Goal: Information Seeking & Learning: Check status

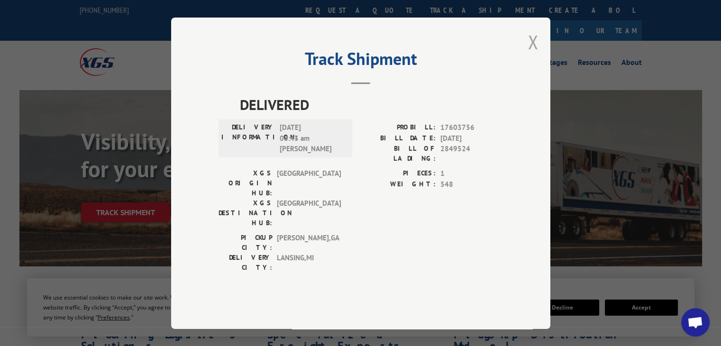
click at [528, 55] on button "Close modal" at bounding box center [533, 41] width 10 height 25
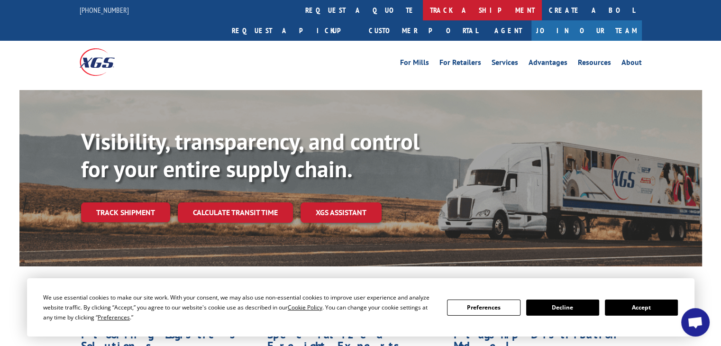
click at [423, 16] on link "track a shipment" at bounding box center [482, 10] width 119 height 20
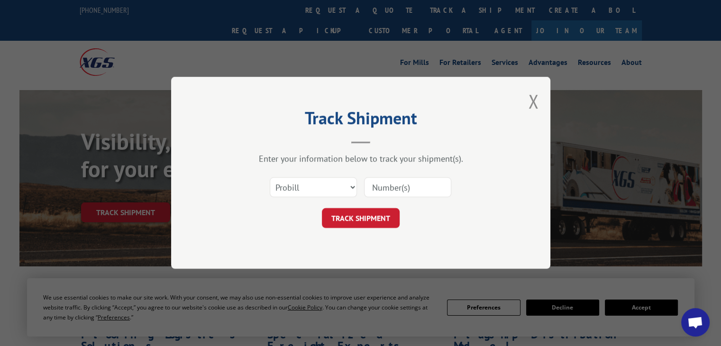
click at [422, 192] on input at bounding box center [407, 188] width 87 height 20
type input "63173526"
click at [373, 215] on button "TRACK SHIPMENT" at bounding box center [361, 219] width 78 height 20
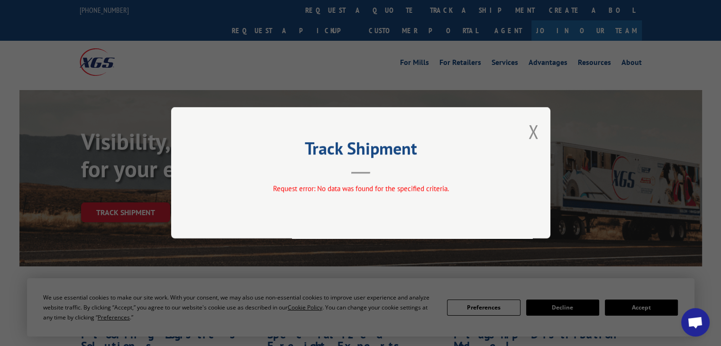
click at [525, 129] on div "Track Shipment Request error: No data was found for the specified criteria." at bounding box center [360, 172] width 379 height 131
click at [549, 128] on div "Track Shipment Request error: No data was found for the specified criteria." at bounding box center [360, 172] width 379 height 131
click at [543, 133] on div "Track Shipment Request error: No data was found for the specified criteria." at bounding box center [360, 172] width 379 height 131
click at [540, 135] on div "Track Shipment Request error: No data was found for the specified criteria." at bounding box center [360, 172] width 379 height 131
click at [536, 137] on button "Close modal" at bounding box center [533, 131] width 10 height 25
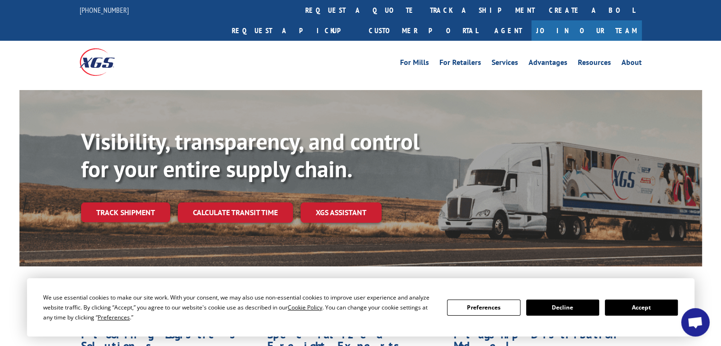
click at [339, 41] on div "For [PERSON_NAME] For Retailers Services Advantages Resources About For [PERSON…" at bounding box center [361, 62] width 562 height 42
click at [423, 18] on link "track a shipment" at bounding box center [482, 10] width 119 height 20
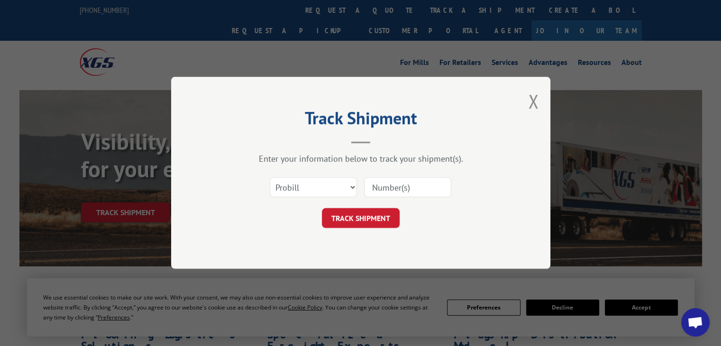
click at [443, 188] on input at bounding box center [407, 188] width 87 height 20
